Goal: Task Accomplishment & Management: Use online tool/utility

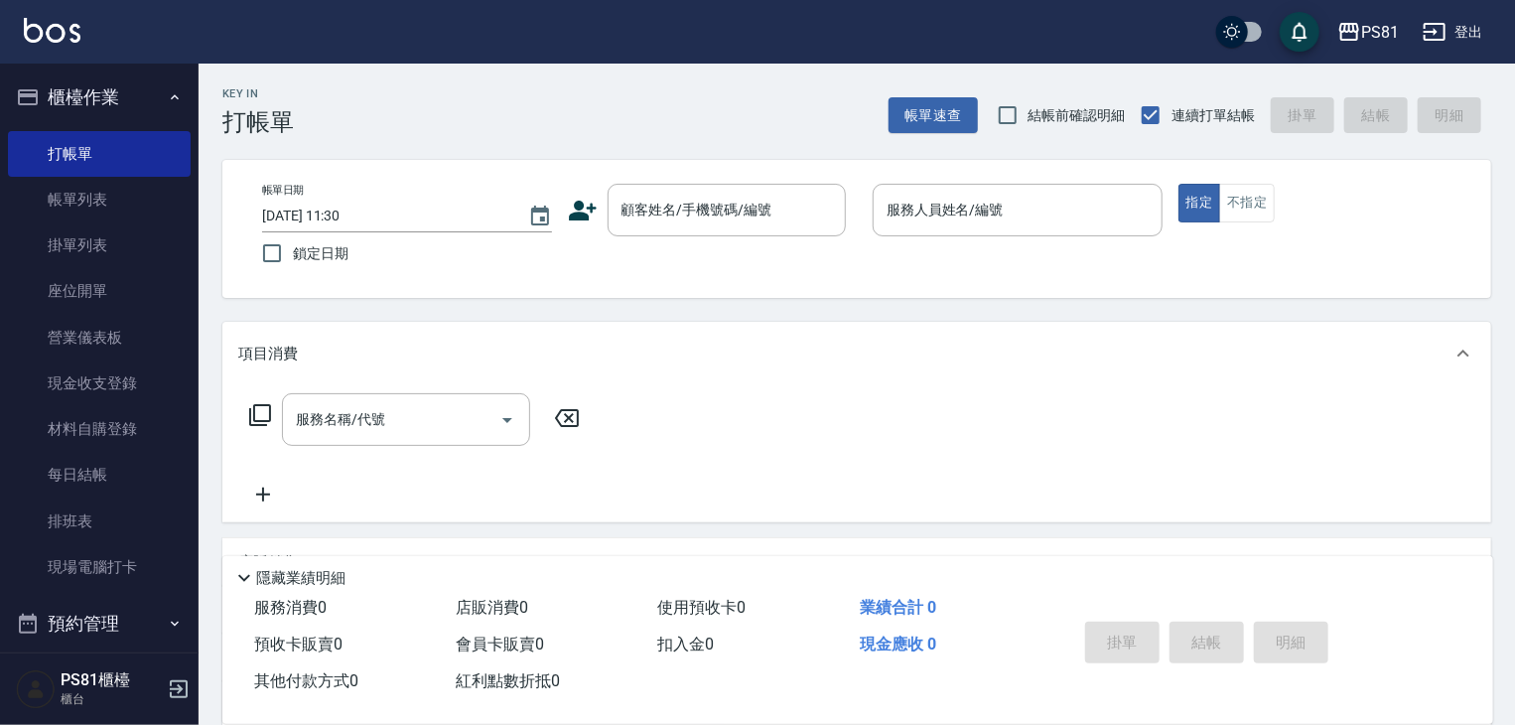
drag, startPoint x: 1210, startPoint y: 533, endPoint x: 1505, endPoint y: 458, distance: 305.4
click at [1214, 482] on div "服務名稱/代號 服務名稱/代號" at bounding box center [856, 453] width 1269 height 137
drag, startPoint x: 1505, startPoint y: 458, endPoint x: 1475, endPoint y: 466, distance: 31.8
click at [1317, 541] on div "Key In 打帳單 帳單速查 結帳前確認明細 連續打單結帳 掛單 結帳 明細 帳單日期 [DATE] 11:30 鎖定日期 顧客姓名/手機號碼/編號 顧客姓…" at bounding box center [857, 515] width 1317 height 902
click at [1397, 378] on div "項目消費" at bounding box center [856, 354] width 1269 height 64
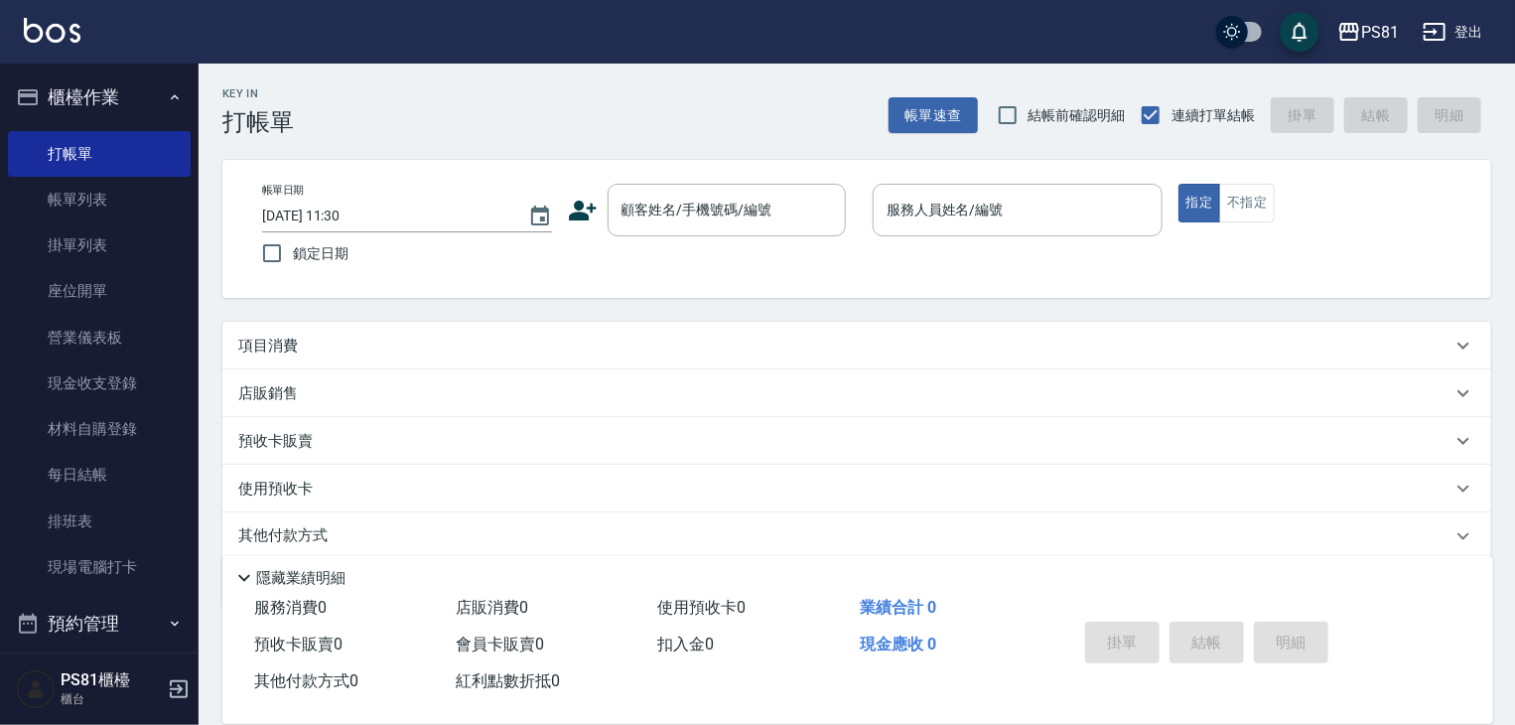
click at [1341, 474] on div "使用預收卡" at bounding box center [856, 489] width 1269 height 48
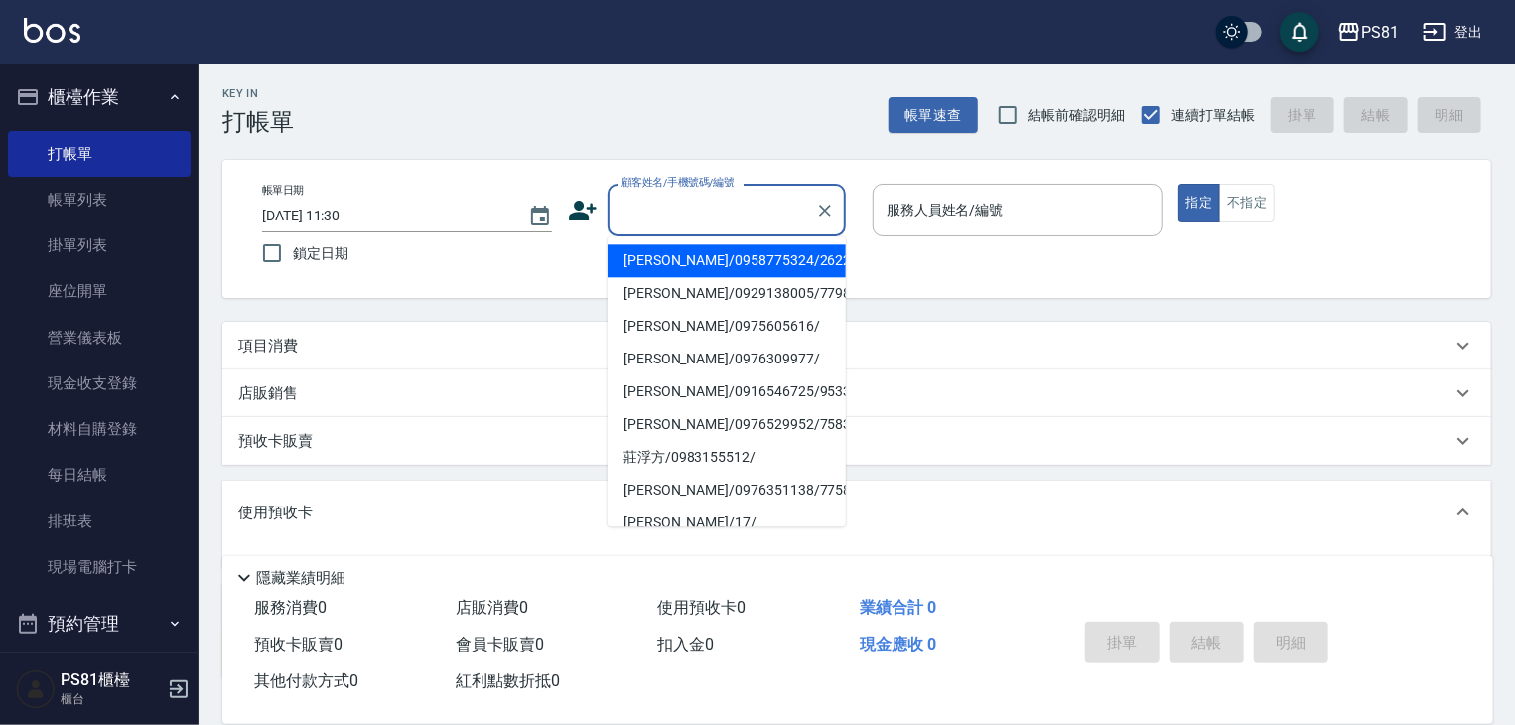
click at [624, 212] on input "顧客姓名/手機號碼/編號" at bounding box center [712, 210] width 191 height 35
click at [711, 253] on li "[PERSON_NAME]/0987195717/111111" at bounding box center [727, 260] width 238 height 33
type input "[PERSON_NAME]/0987195717/111111"
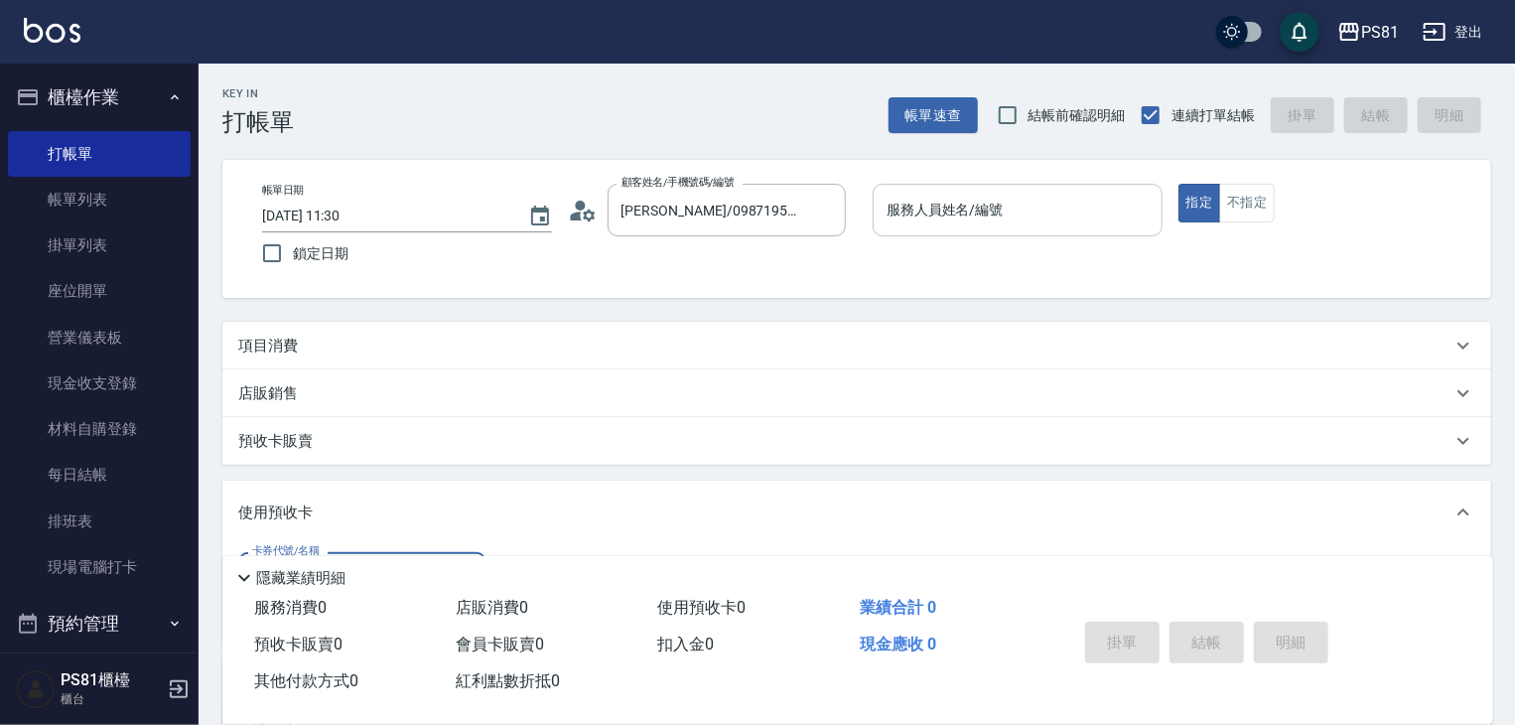
click at [945, 205] on input "服務人員姓名/編號" at bounding box center [1018, 210] width 272 height 35
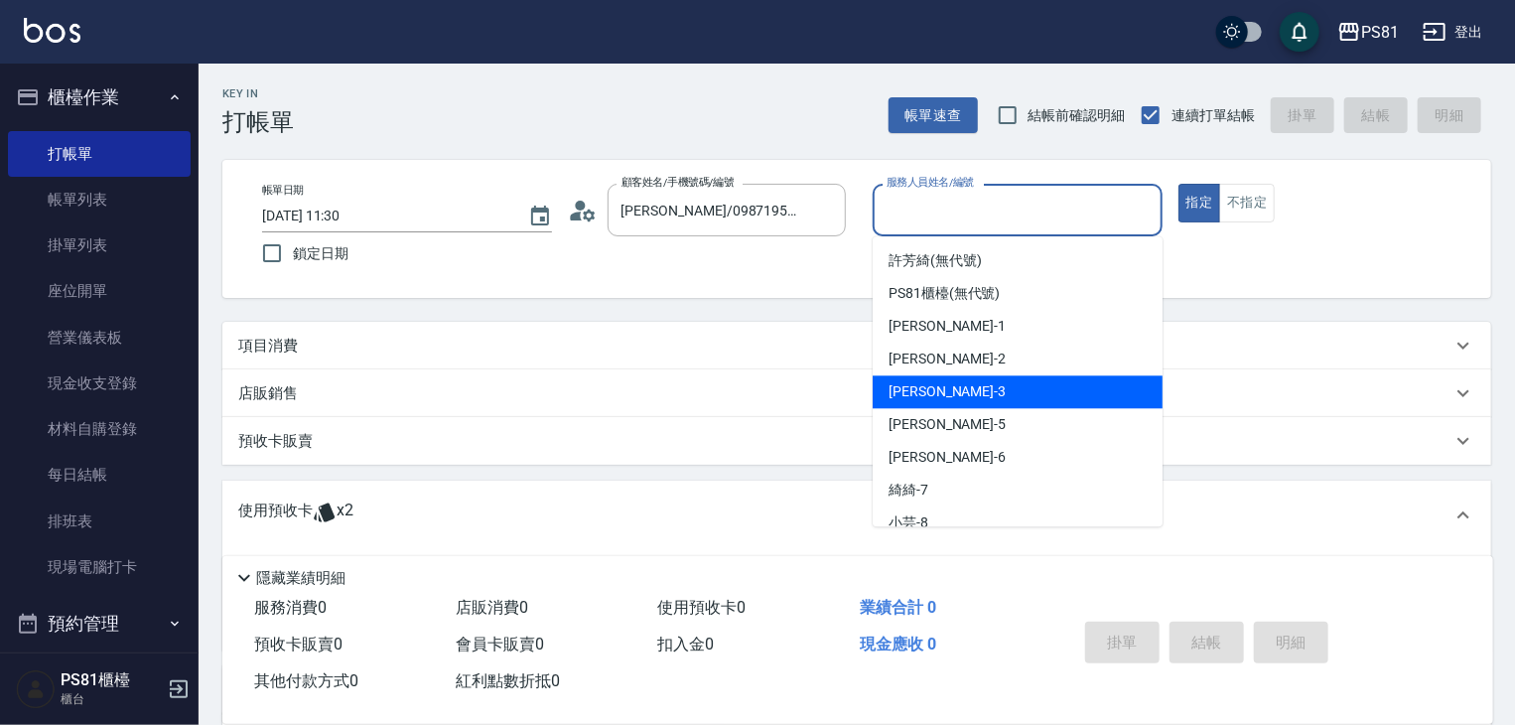
click at [928, 386] on span "[PERSON_NAME] -3" at bounding box center [947, 391] width 117 height 21
type input "[PERSON_NAME]-3"
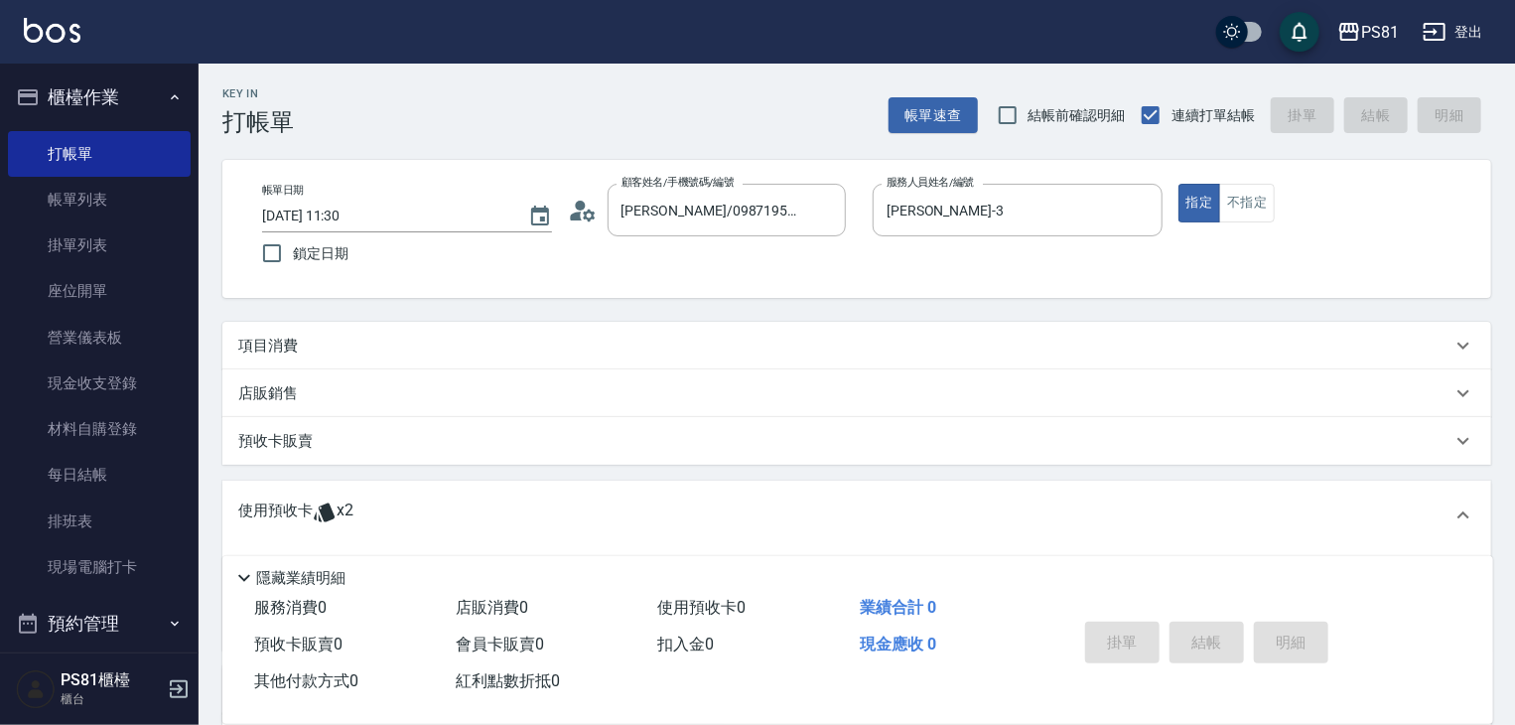
click at [451, 356] on div "項目消費" at bounding box center [845, 346] width 1214 height 21
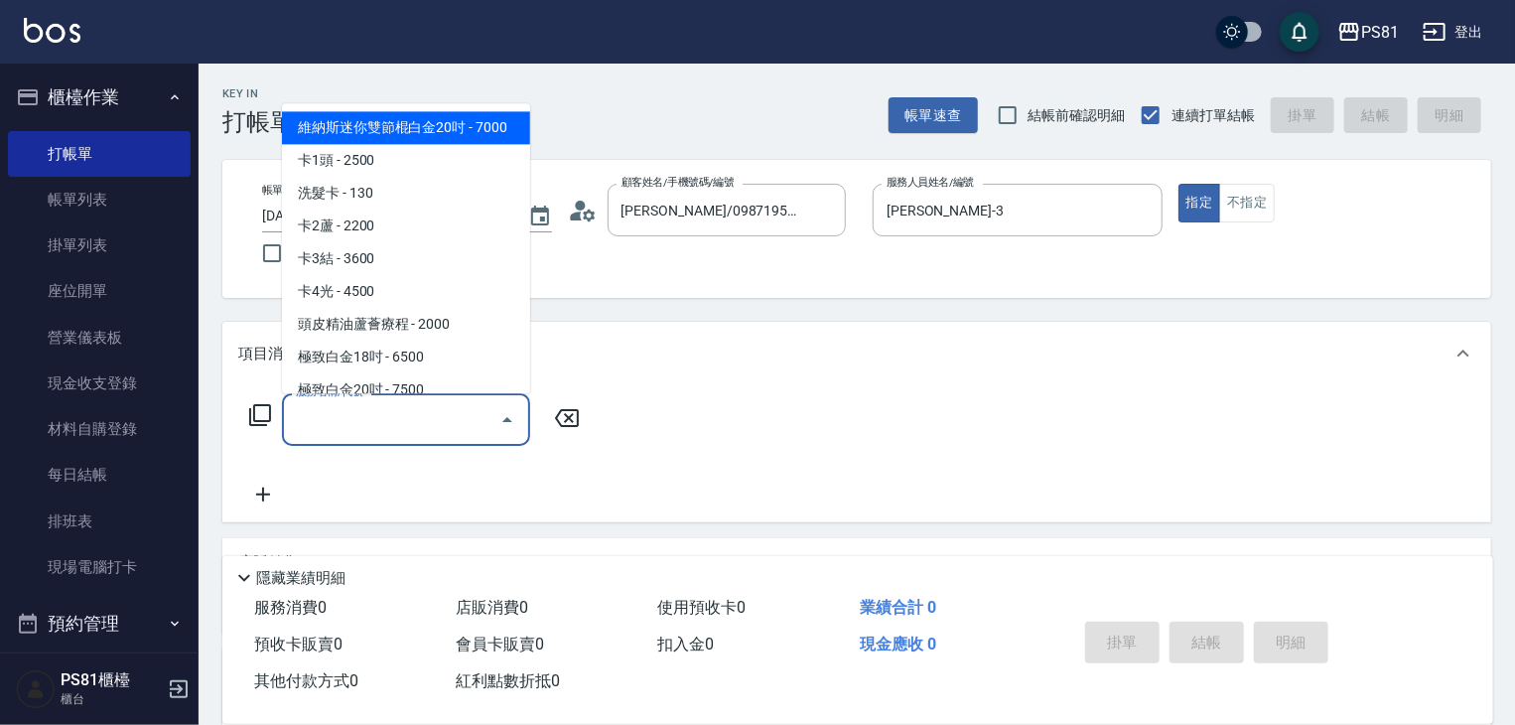
click at [409, 416] on input "服務名稱/代號" at bounding box center [391, 419] width 201 height 35
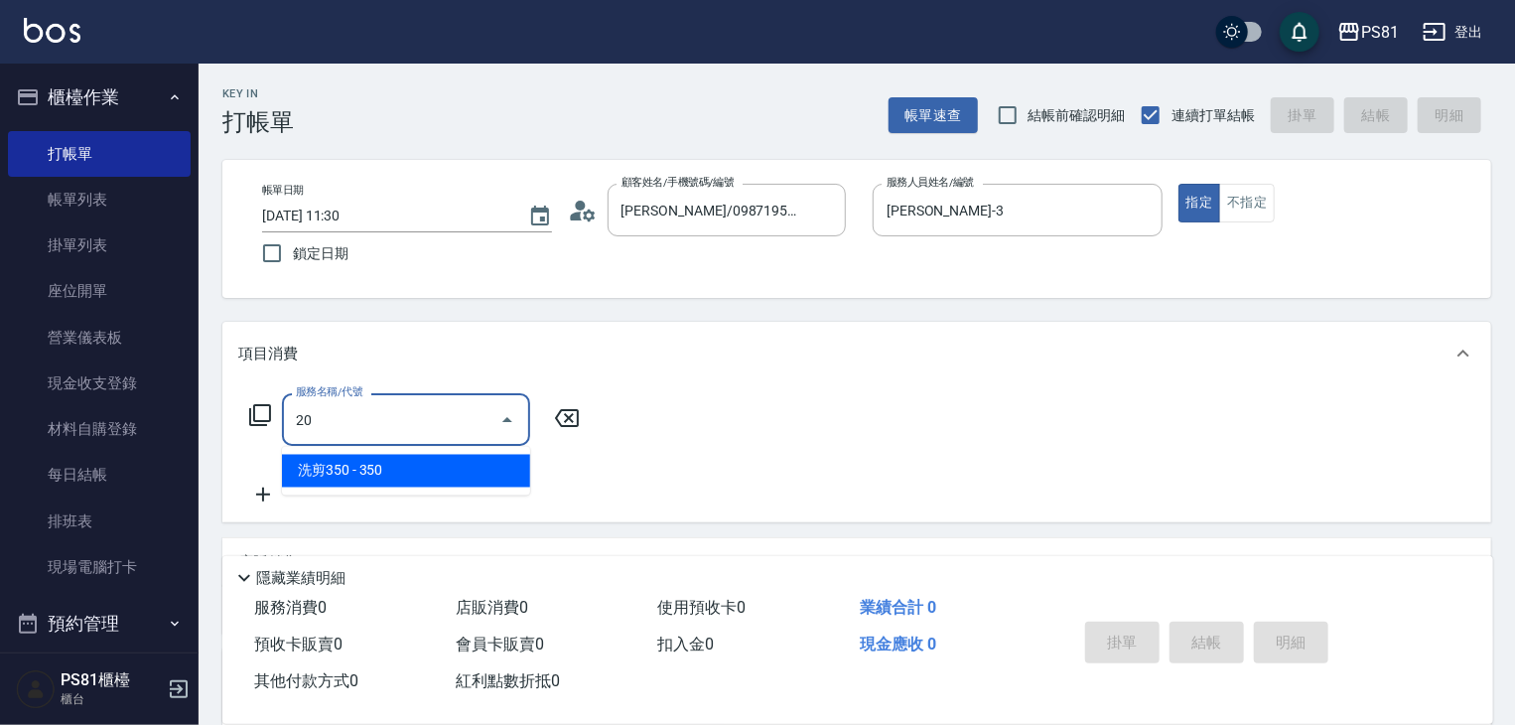
type input "2"
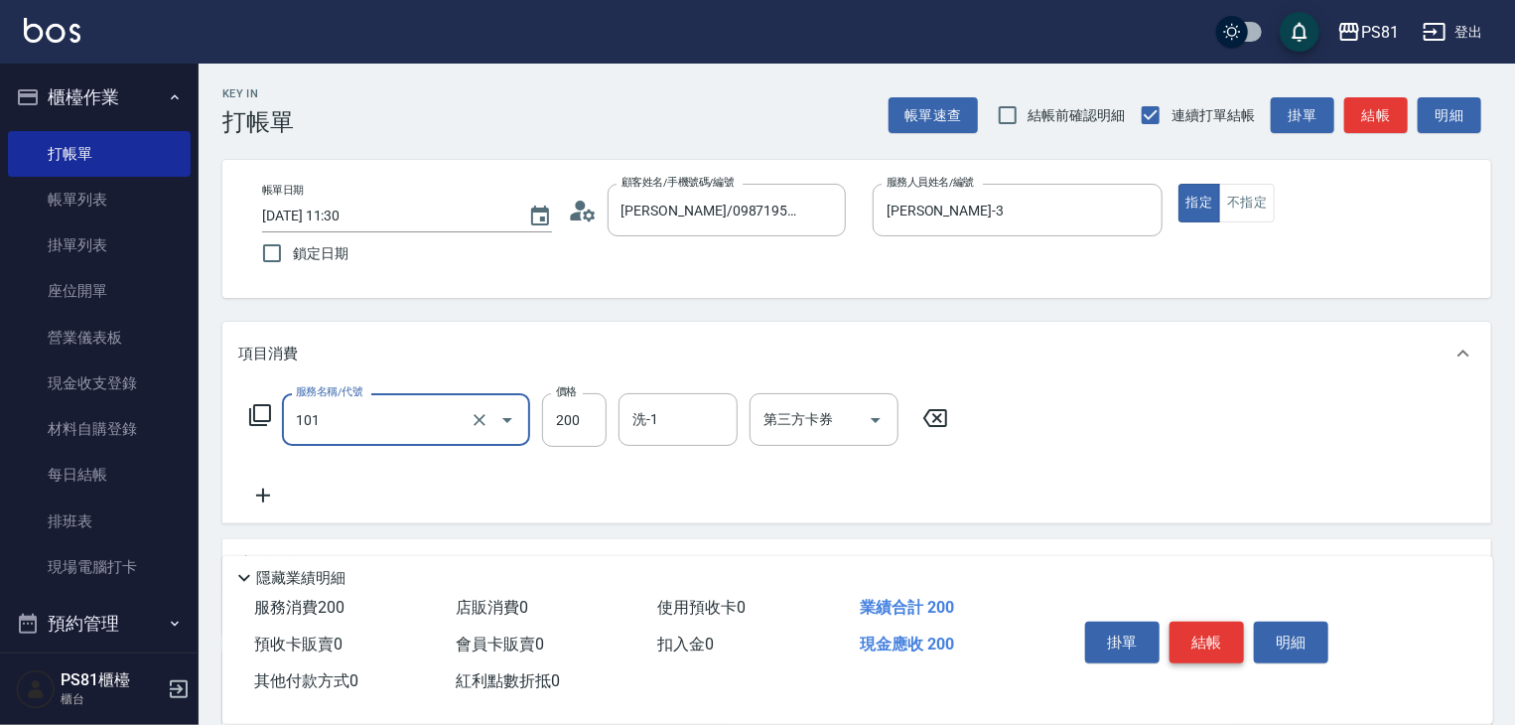
type input "一般洗髮(101)"
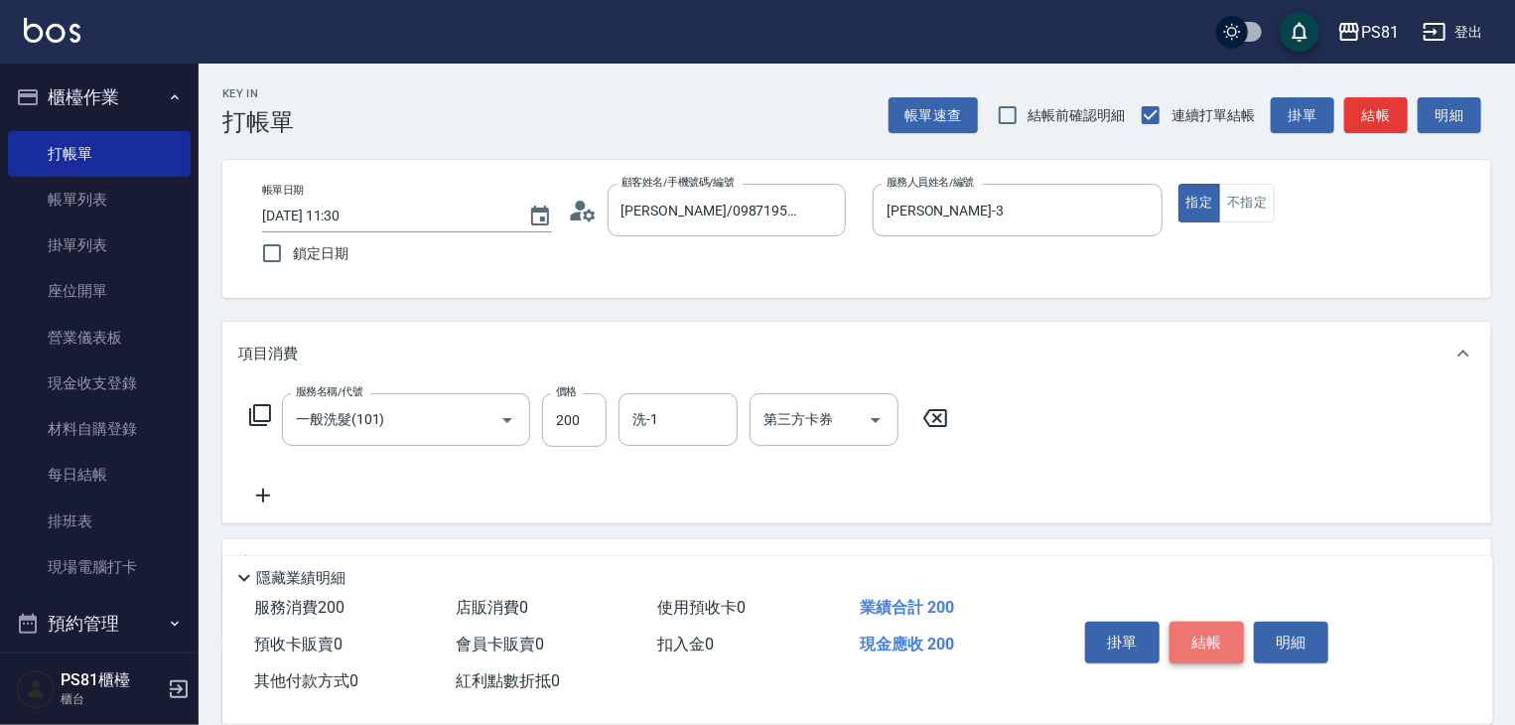
click at [1194, 625] on button "結帳" at bounding box center [1207, 643] width 74 height 42
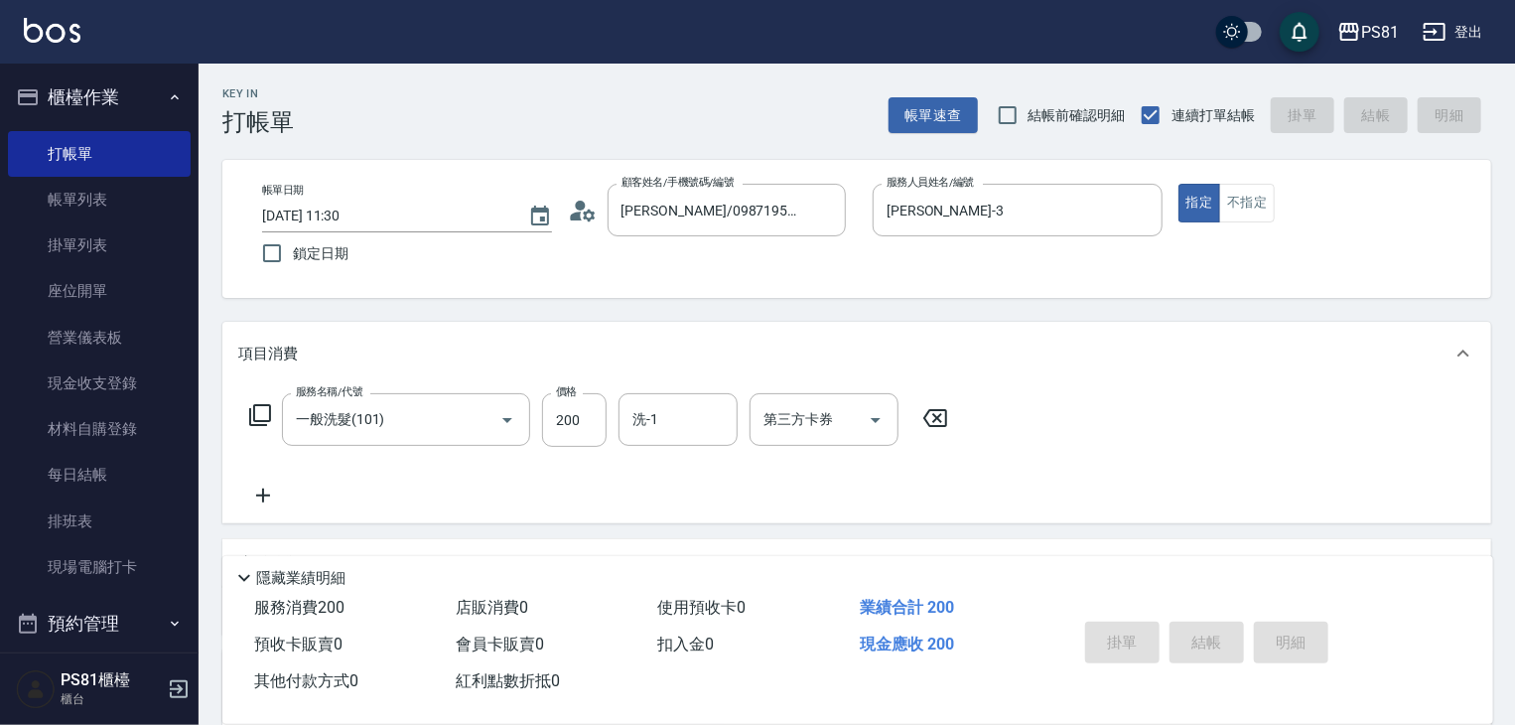
type input "[DATE] 12:18"
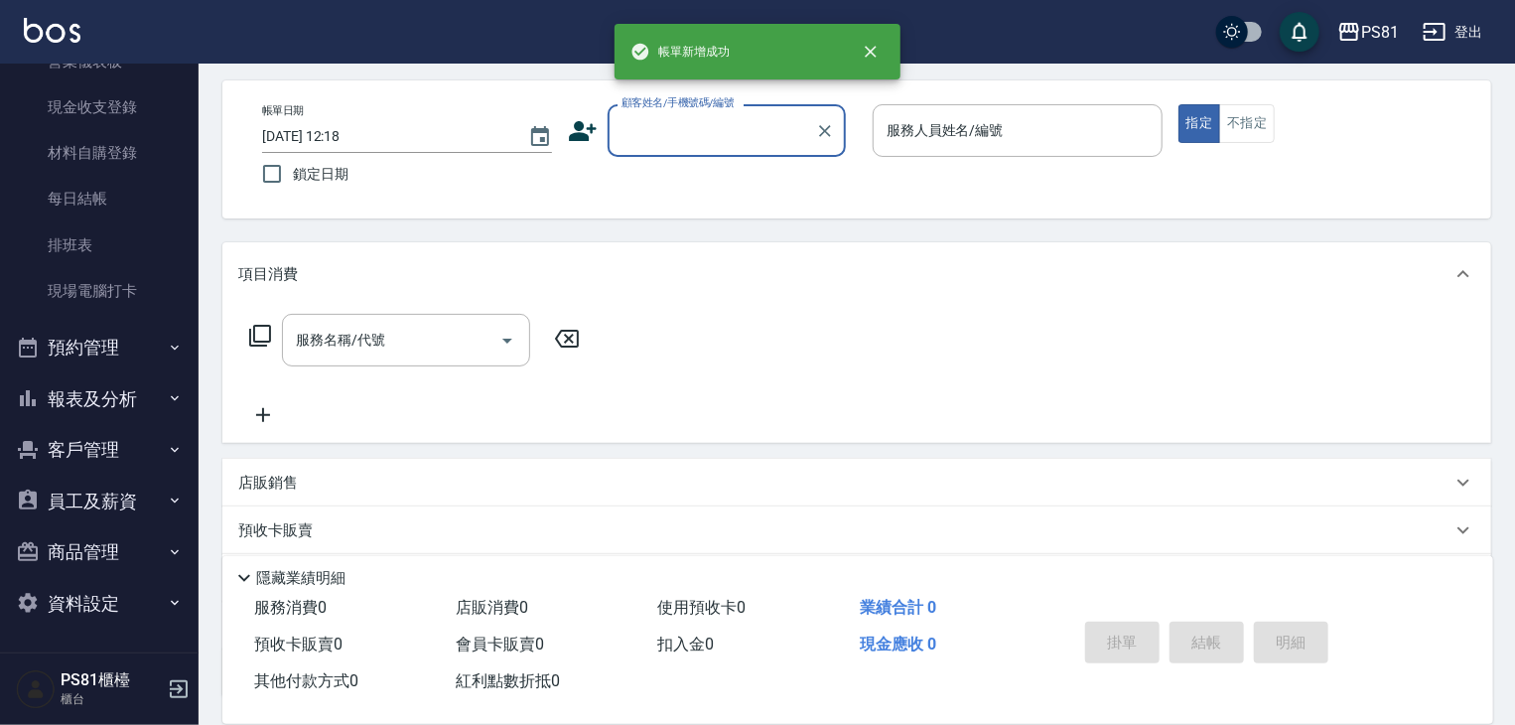
scroll to position [240, 0]
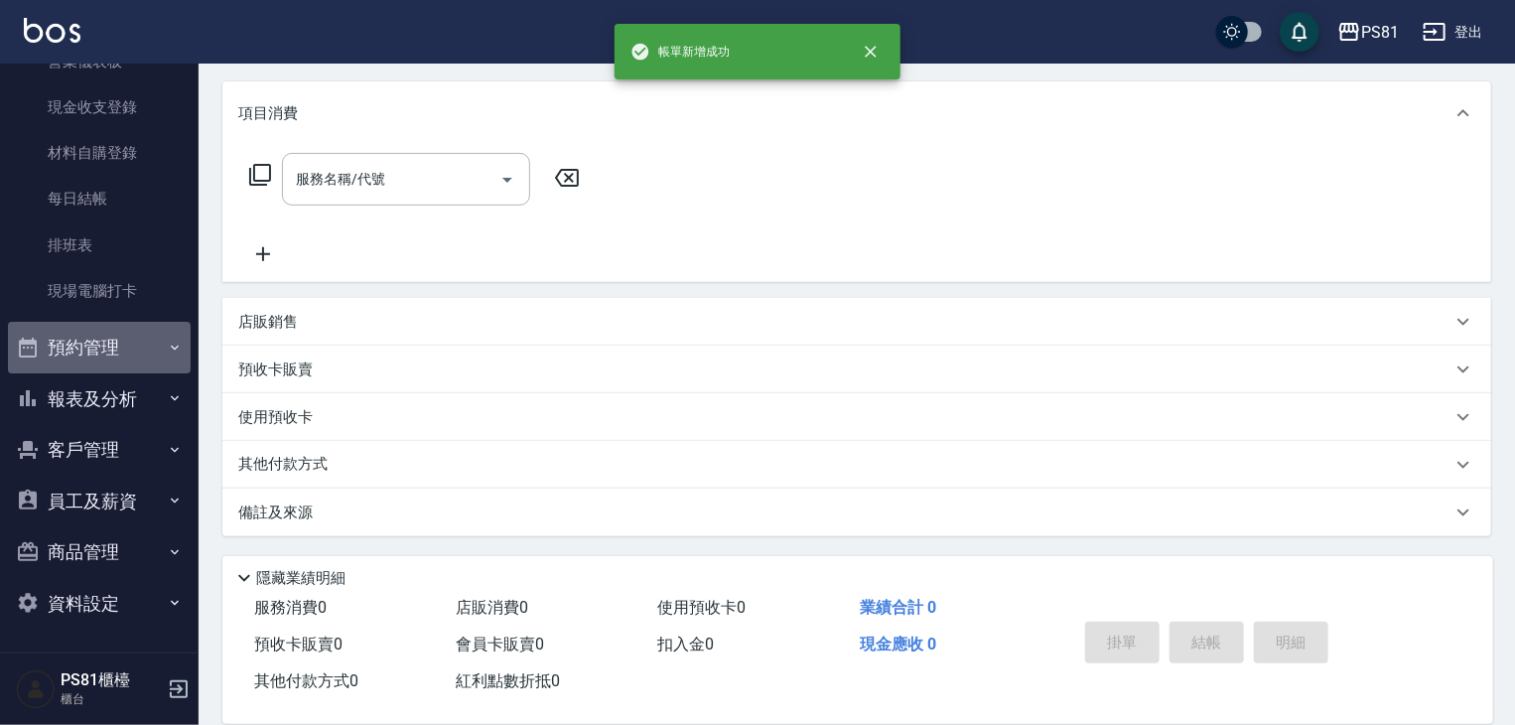
click at [138, 346] on button "預約管理" at bounding box center [99, 348] width 183 height 52
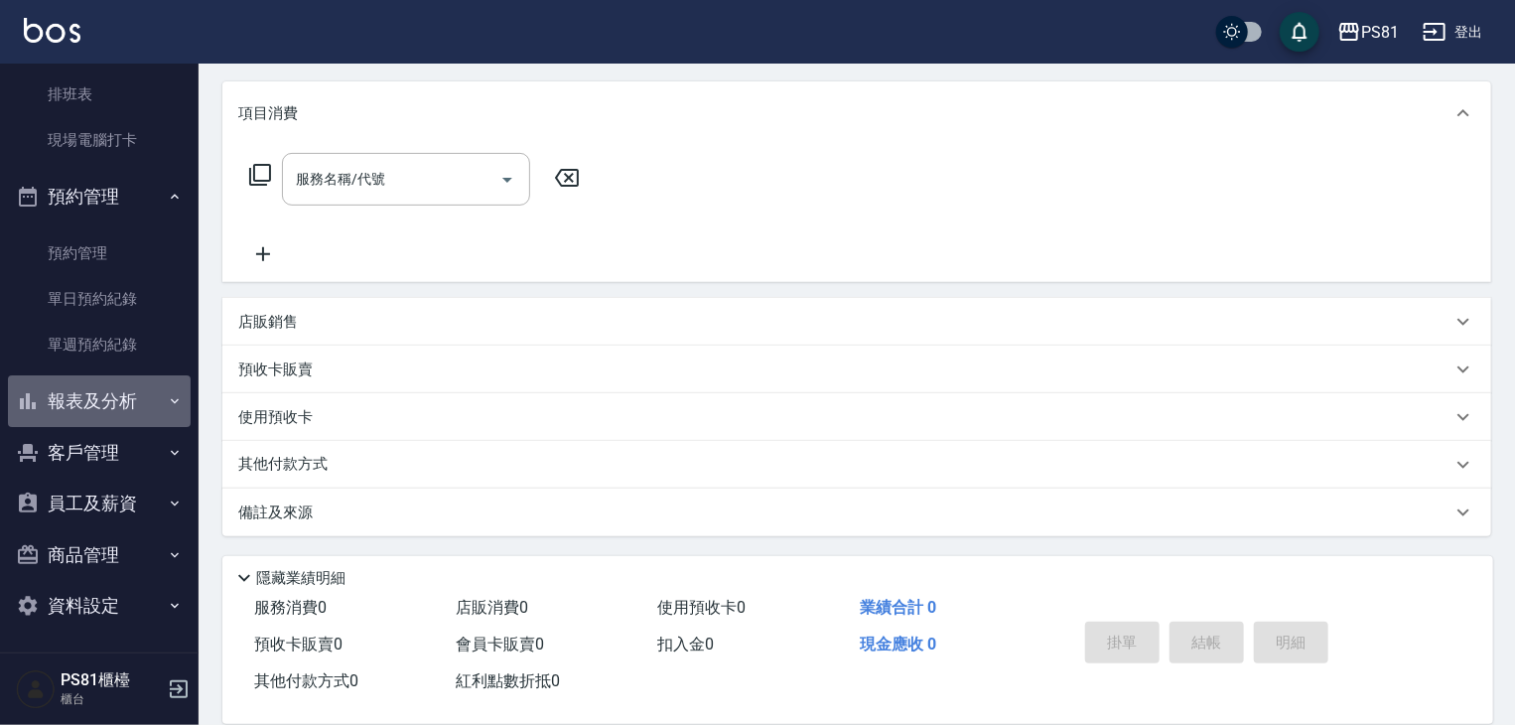
click at [147, 391] on button "報表及分析" at bounding box center [99, 401] width 183 height 52
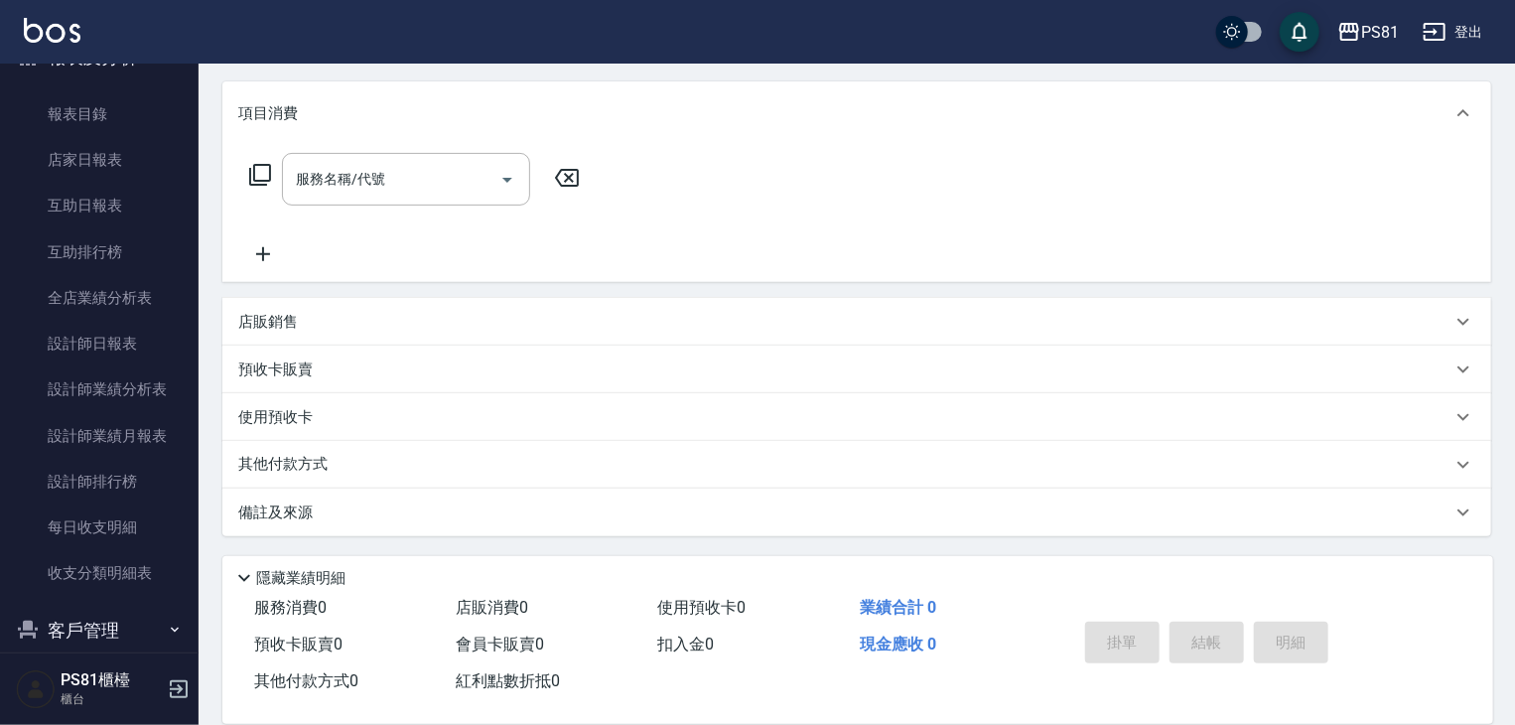
scroll to position [924, 0]
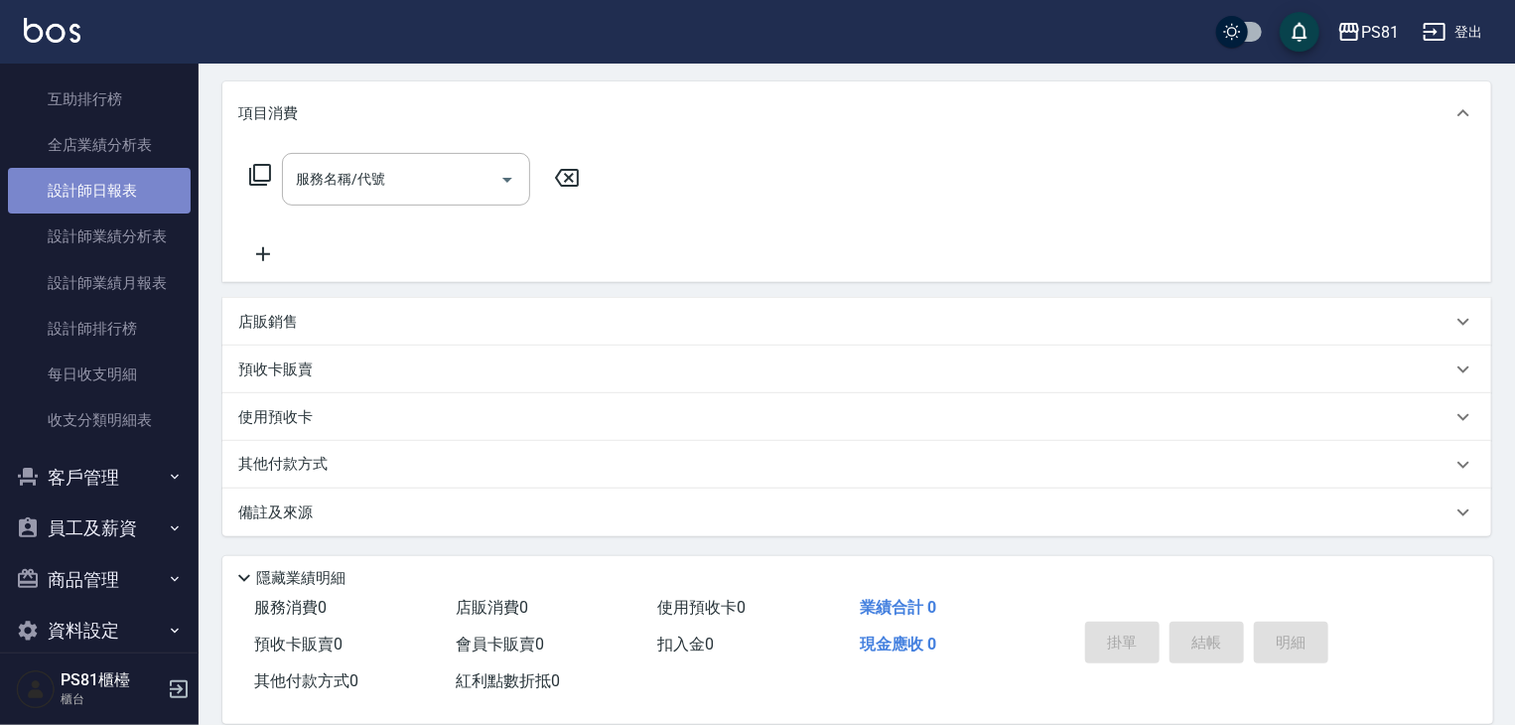
click at [131, 192] on link "設計師日報表" at bounding box center [99, 191] width 183 height 46
